Goal: Task Accomplishment & Management: Manage account settings

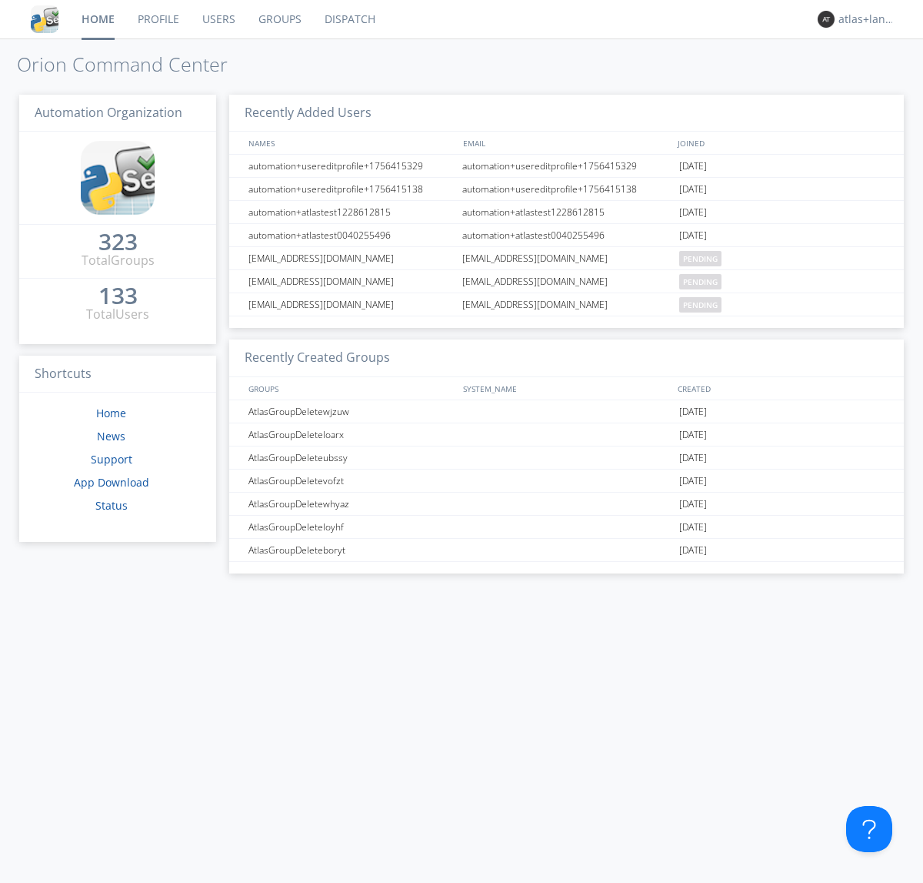
click at [158, 19] on link "Profile" at bounding box center [158, 19] width 65 height 38
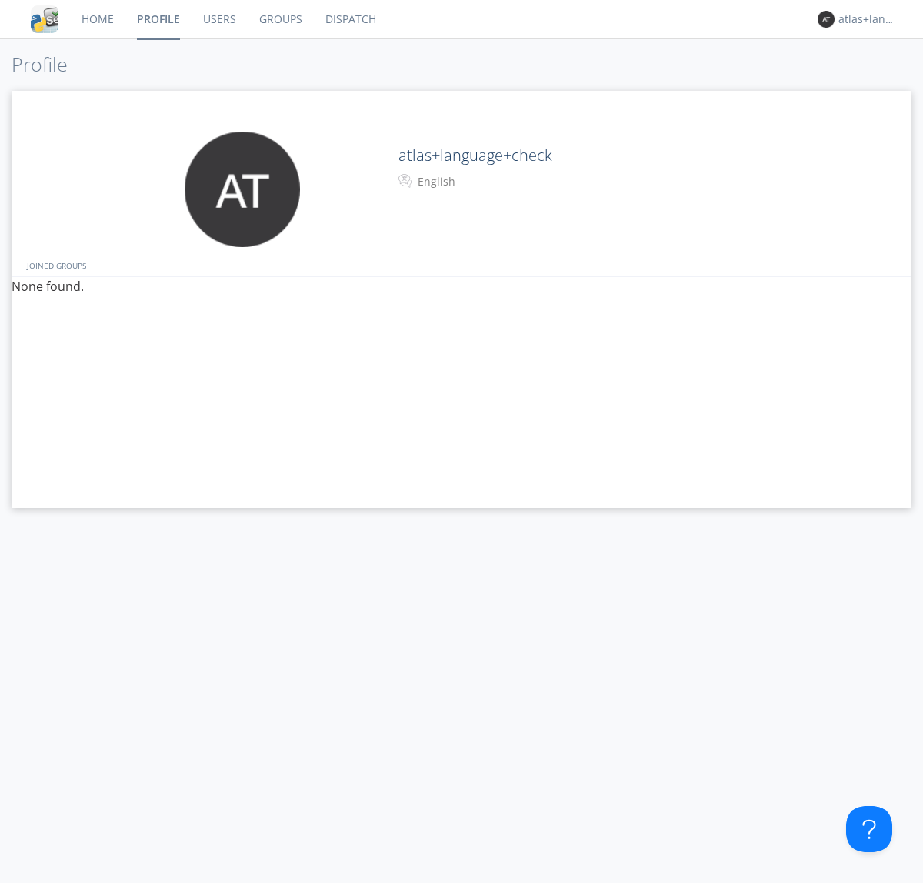
click at [480, 182] on div "English" at bounding box center [482, 181] width 129 height 15
click at [219, 19] on link "Users" at bounding box center [220, 19] width 56 height 38
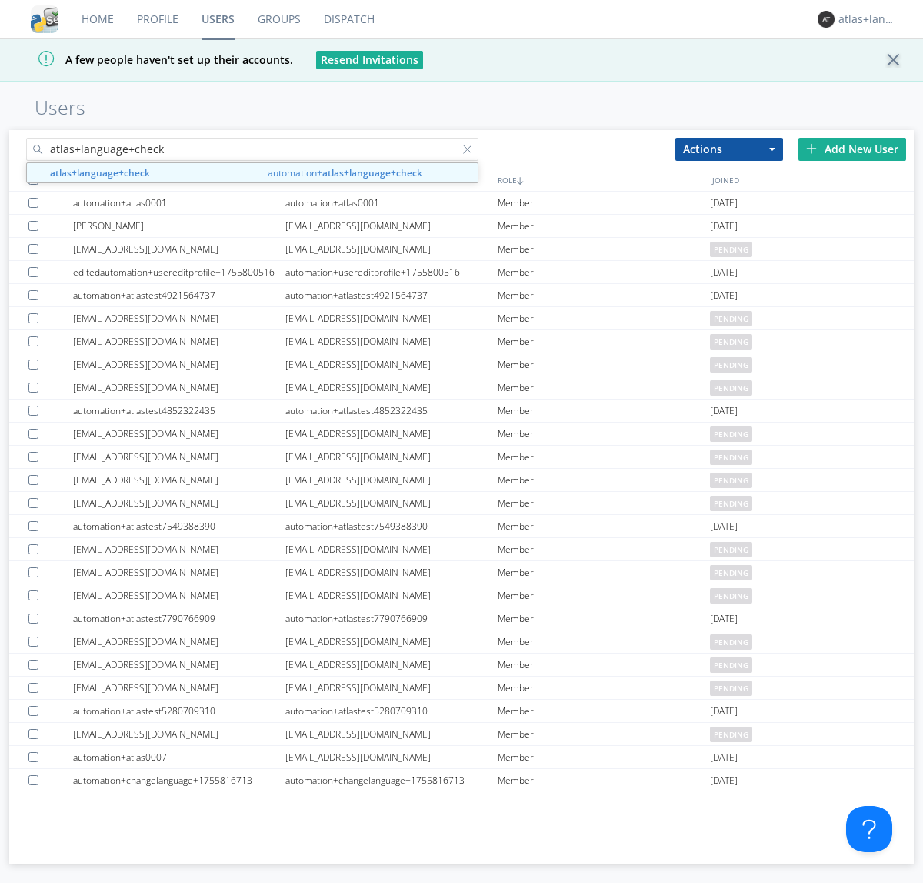
type input "atlas+language+check"
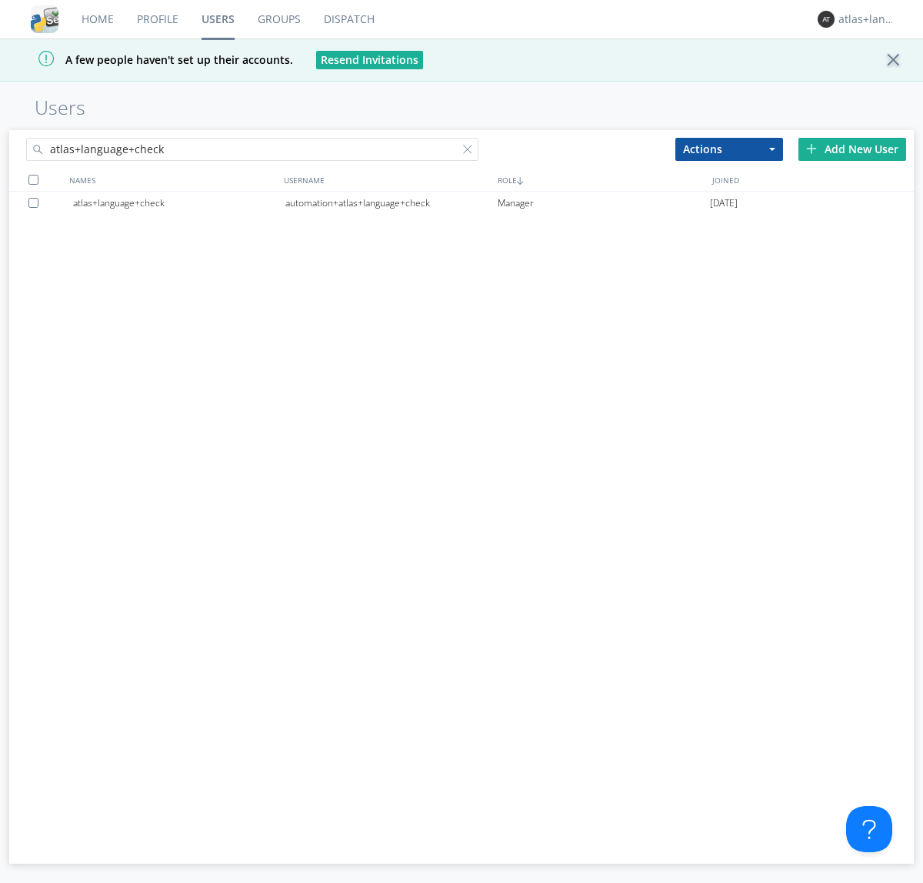
click at [391, 202] on div "automation+atlas+language+check" at bounding box center [391, 203] width 212 height 23
click at [157, 19] on link "Profile" at bounding box center [157, 19] width 65 height 38
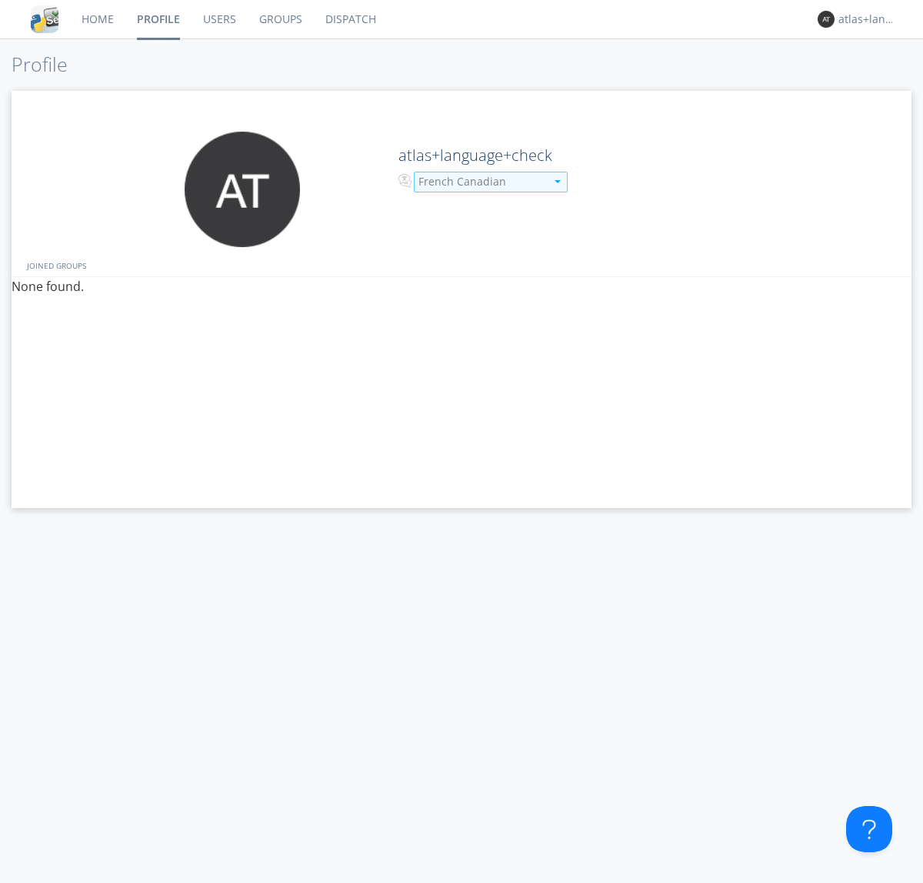
click at [480, 182] on div "French Canadian" at bounding box center [482, 181] width 127 height 15
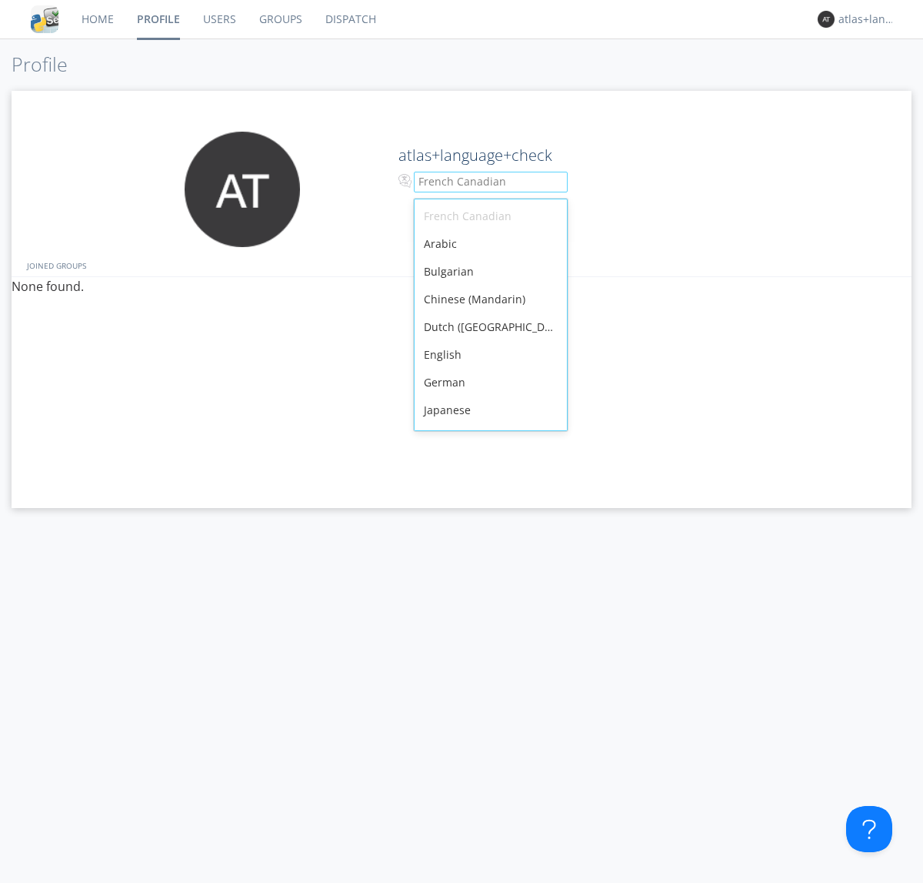
click at [487, 341] on div "English" at bounding box center [491, 355] width 152 height 28
click at [219, 19] on link "Users" at bounding box center [220, 19] width 56 height 38
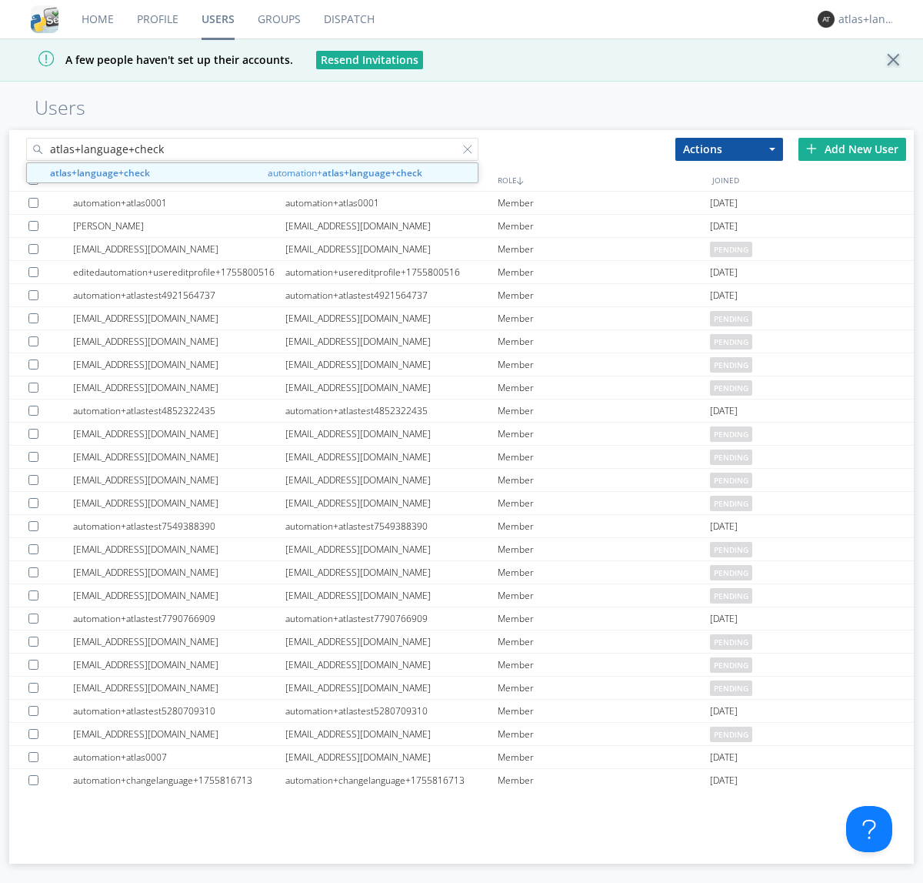
type input "atlas+language+check"
